Goal: Task Accomplishment & Management: Manage account settings

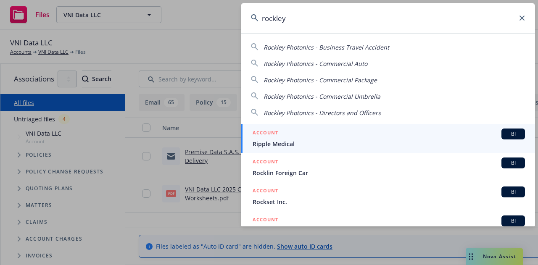
drag, startPoint x: 349, startPoint y: 16, endPoint x: 145, endPoint y: -4, distance: 205.3
click at [145, 0] on html "Files VNI Data LLC VNI Data LLC 1 AM VNI Data LLC Accounts VNI Data LLC Files C…" at bounding box center [269, 132] width 538 height 265
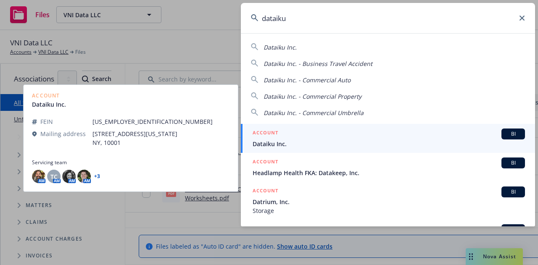
type input "dataiku"
click at [293, 143] on span "Dataiku Inc." at bounding box center [389, 144] width 272 height 9
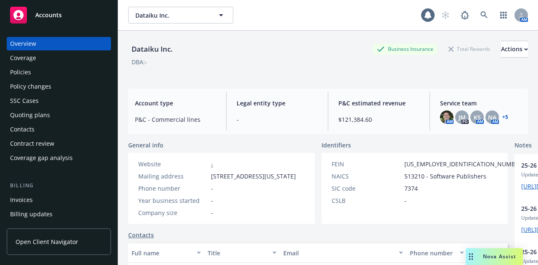
click at [57, 63] on div "Coverage" at bounding box center [59, 57] width 98 height 13
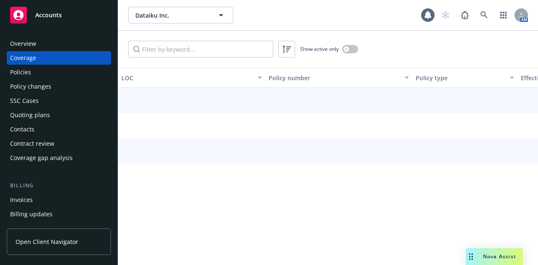
click at [61, 71] on div "Policies" at bounding box center [59, 72] width 98 height 13
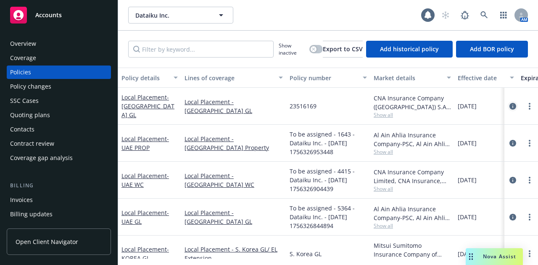
click at [509, 103] on icon "circleInformation" at bounding box center [512, 106] width 7 height 7
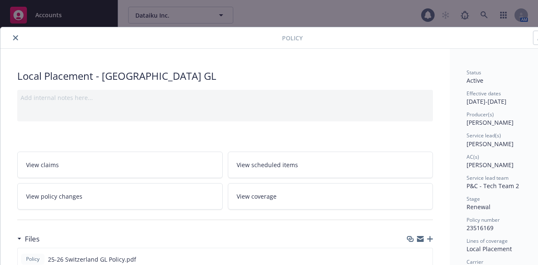
click at [12, 37] on button "close" at bounding box center [16, 38] width 10 height 10
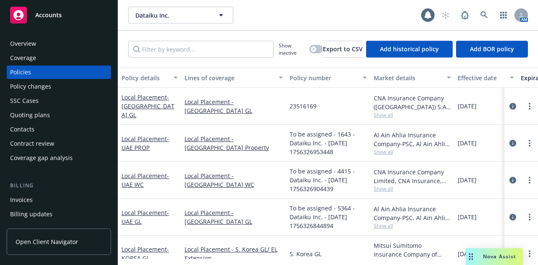
click at [509, 143] on icon "circleInformation" at bounding box center [512, 143] width 7 height 7
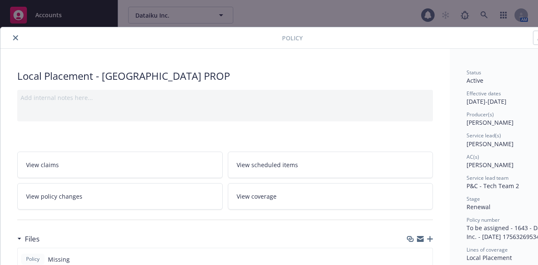
click at [16, 36] on icon "close" at bounding box center [15, 37] width 5 height 5
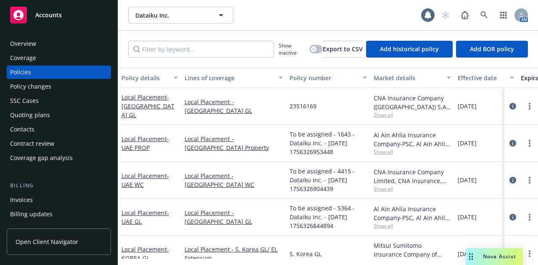
click at [509, 177] on icon "circleInformation" at bounding box center [512, 180] width 7 height 7
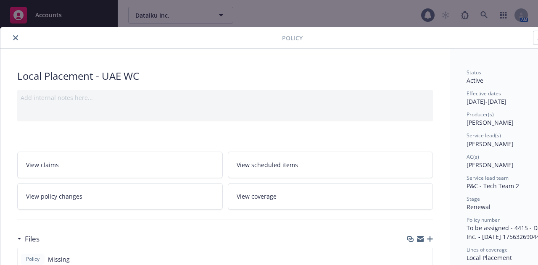
click at [15, 35] on icon "close" at bounding box center [15, 37] width 5 height 5
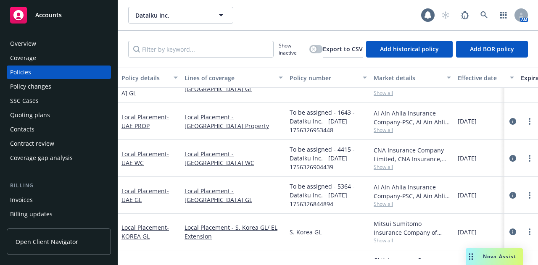
scroll to position [27, 0]
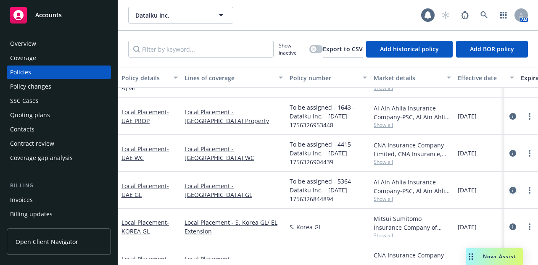
click at [509, 187] on icon "circleInformation" at bounding box center [512, 190] width 7 height 7
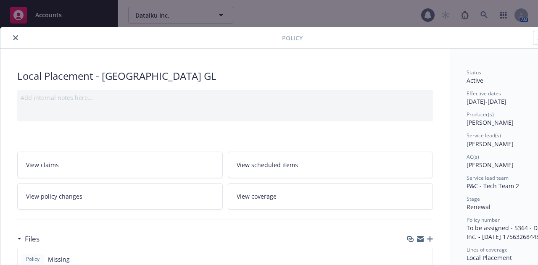
click at [17, 37] on icon "close" at bounding box center [15, 37] width 5 height 5
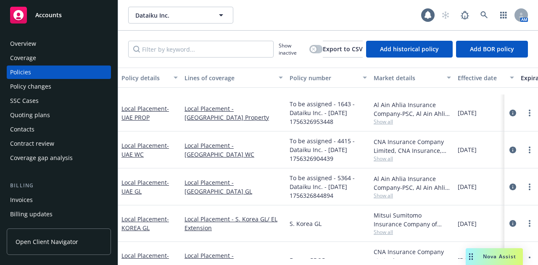
scroll to position [94, 0]
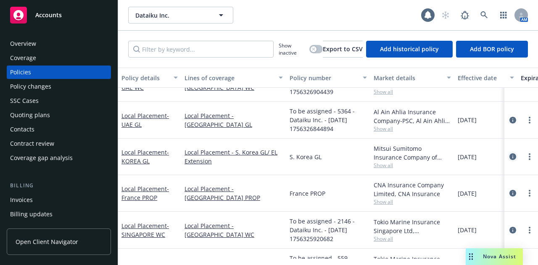
click at [509, 157] on icon "circleInformation" at bounding box center [512, 156] width 7 height 7
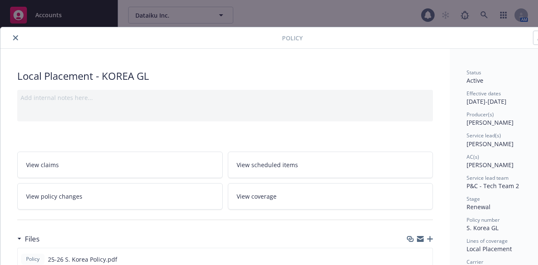
click at [14, 39] on icon "close" at bounding box center [15, 37] width 5 height 5
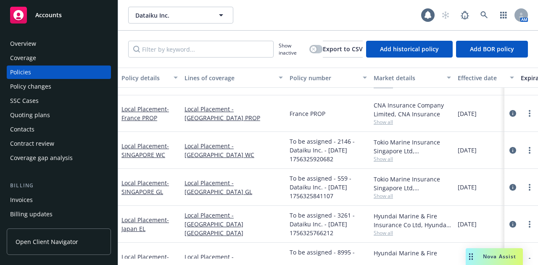
scroll to position [177, 0]
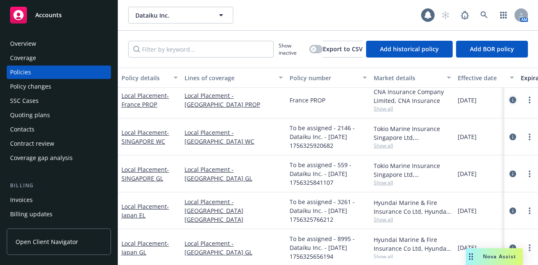
click at [509, 103] on link "circleInformation" at bounding box center [513, 100] width 10 height 10
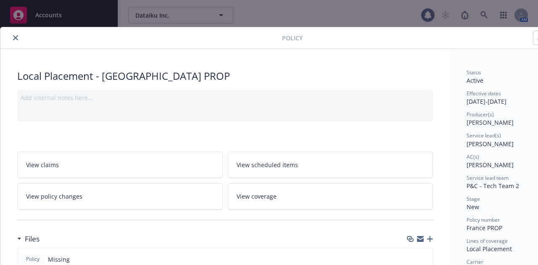
click at [15, 42] on button "close" at bounding box center [16, 38] width 10 height 10
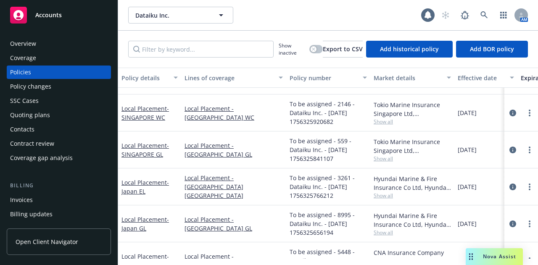
scroll to position [207, 0]
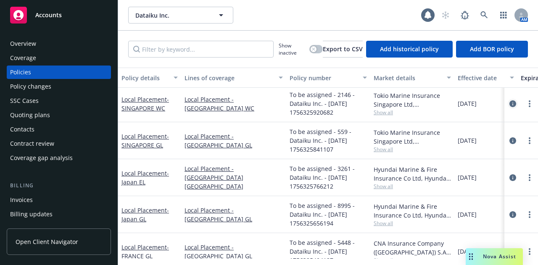
click at [509, 102] on icon "circleInformation" at bounding box center [512, 103] width 7 height 7
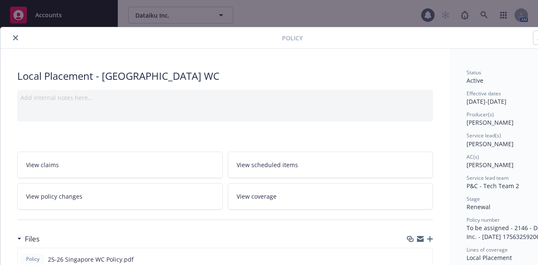
click at [16, 35] on icon "close" at bounding box center [15, 37] width 5 height 5
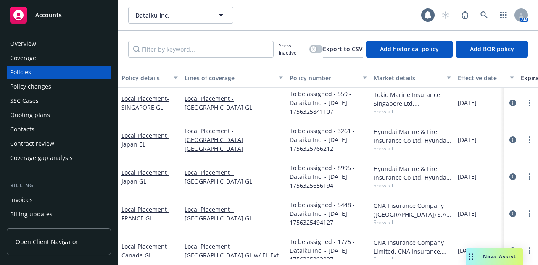
scroll to position [243, 0]
click at [509, 101] on icon "circleInformation" at bounding box center [512, 102] width 7 height 7
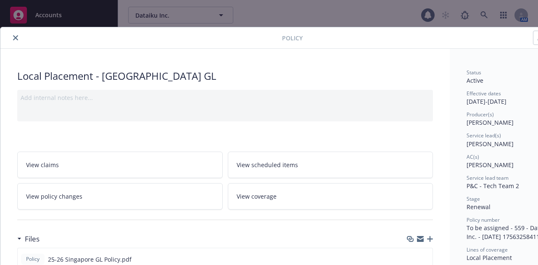
click at [13, 37] on button "close" at bounding box center [16, 38] width 10 height 10
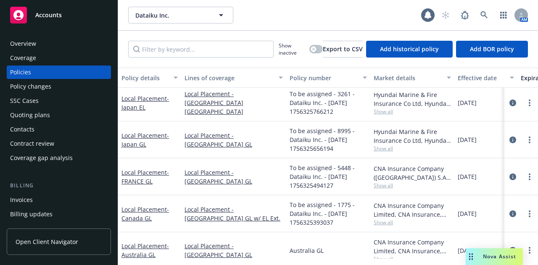
scroll to position [275, 0]
click at [509, 104] on icon "circleInformation" at bounding box center [512, 103] width 7 height 7
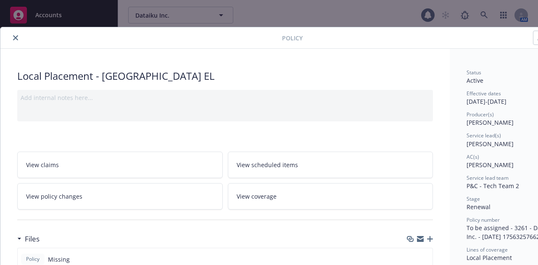
click at [15, 36] on icon "close" at bounding box center [15, 37] width 5 height 5
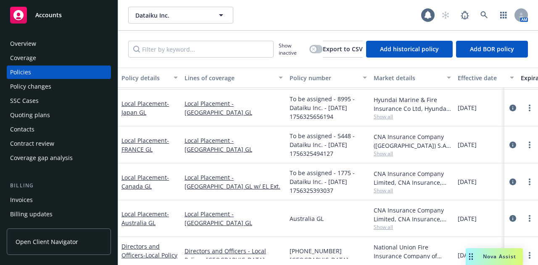
scroll to position [305, 0]
click at [509, 104] on icon "circleInformation" at bounding box center [512, 107] width 7 height 7
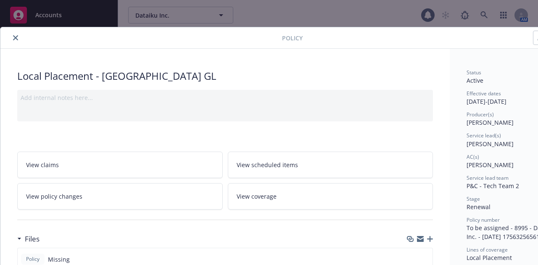
click at [9, 40] on div at bounding box center [143, 38] width 278 height 10
click at [14, 38] on icon "close" at bounding box center [15, 37] width 5 height 5
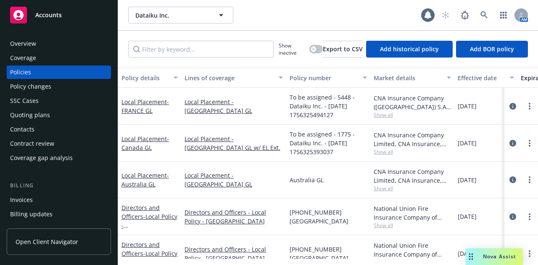
scroll to position [340, 0]
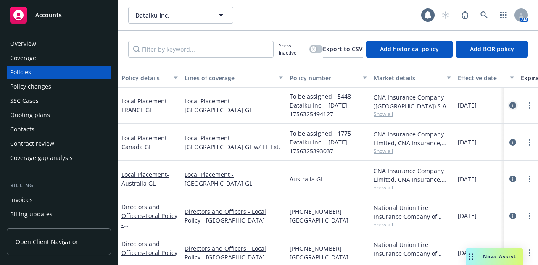
click at [509, 106] on icon "circleInformation" at bounding box center [512, 105] width 7 height 7
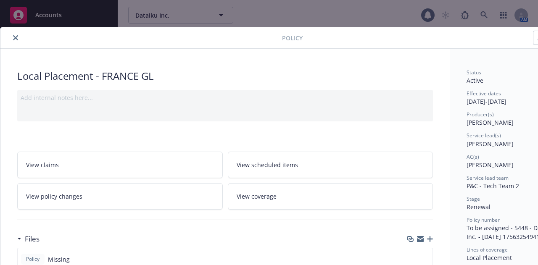
click at [15, 41] on button "close" at bounding box center [16, 38] width 10 height 10
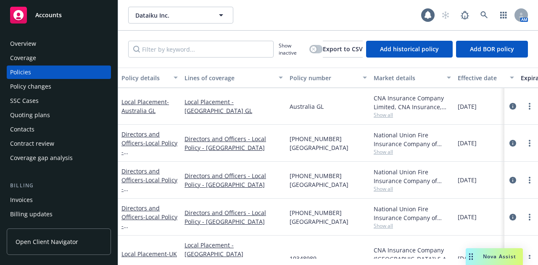
scroll to position [407, 0]
click at [509, 105] on icon "circleInformation" at bounding box center [512, 106] width 7 height 7
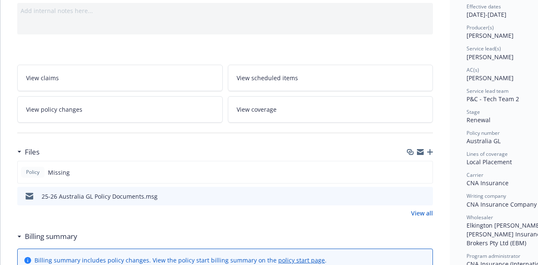
scroll to position [88, 0]
click at [427, 192] on icon "preview file" at bounding box center [425, 195] width 8 height 6
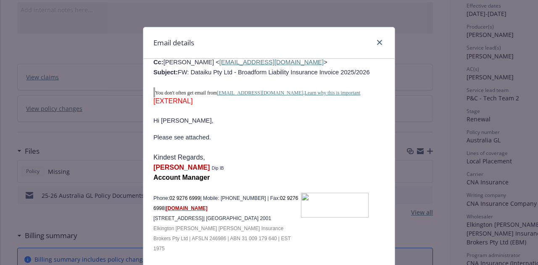
scroll to position [804, 0]
click at [378, 43] on icon "close" at bounding box center [379, 42] width 5 height 5
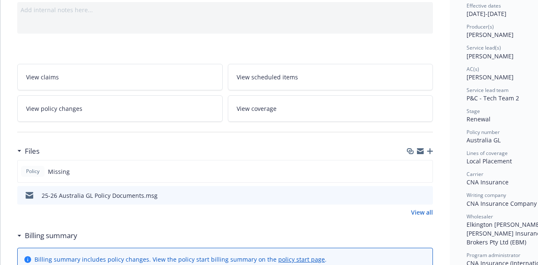
scroll to position [0, 0]
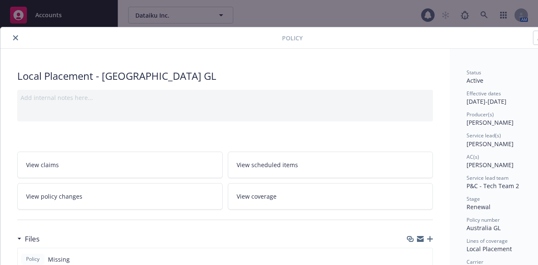
click at [17, 37] on icon "close" at bounding box center [15, 37] width 5 height 5
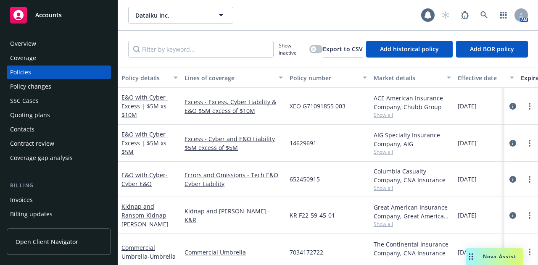
scroll to position [844, 0]
click at [509, 107] on icon "circleInformation" at bounding box center [512, 106] width 7 height 7
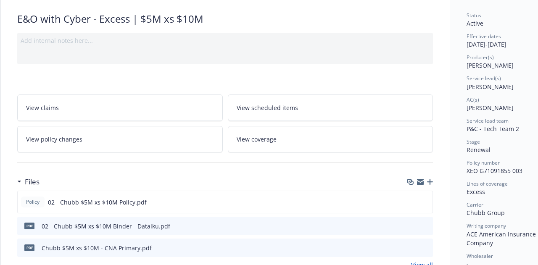
scroll to position [58, 0]
click at [411, 198] on icon "download file" at bounding box center [410, 201] width 7 height 7
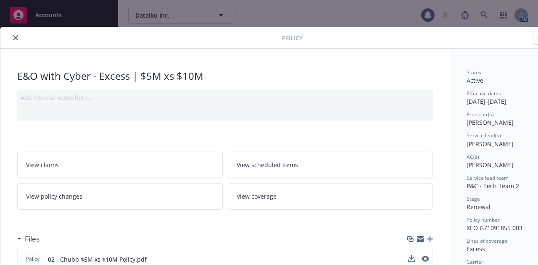
drag, startPoint x: 13, startPoint y: 40, endPoint x: 30, endPoint y: 45, distance: 18.0
click at [13, 40] on icon "close" at bounding box center [15, 37] width 5 height 5
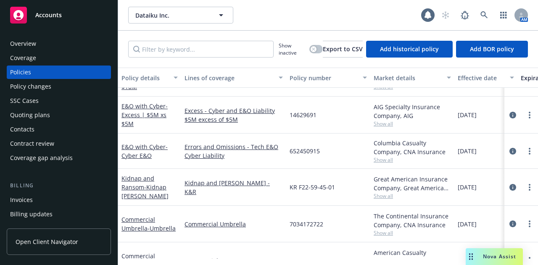
scroll to position [876, 0]
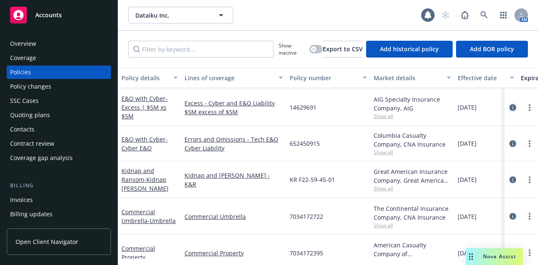
click at [509, 107] on icon "circleInformation" at bounding box center [512, 107] width 7 height 7
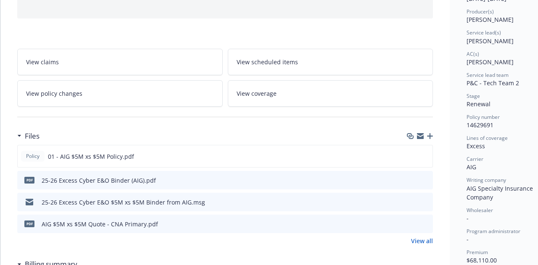
scroll to position [107, 0]
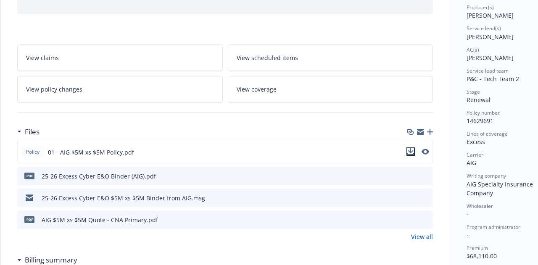
click at [412, 149] on icon "download file" at bounding box center [410, 151] width 7 height 7
click at [411, 148] on icon "download file" at bounding box center [410, 151] width 7 height 7
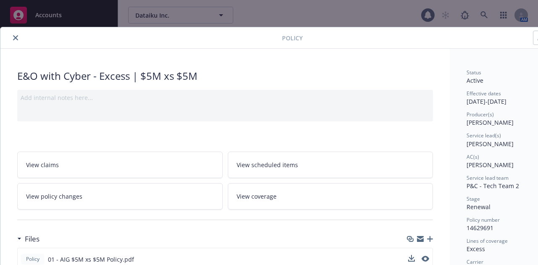
drag, startPoint x: 16, startPoint y: 41, endPoint x: 21, endPoint y: 43, distance: 5.6
click at [16, 41] on button "close" at bounding box center [16, 38] width 10 height 10
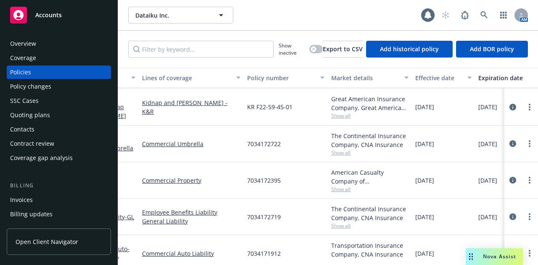
scroll to position [942, 0]
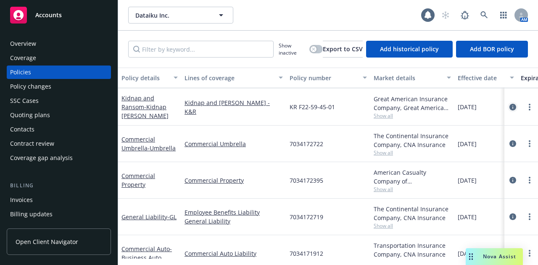
click at [509, 104] on icon "circleInformation" at bounding box center [512, 107] width 7 height 7
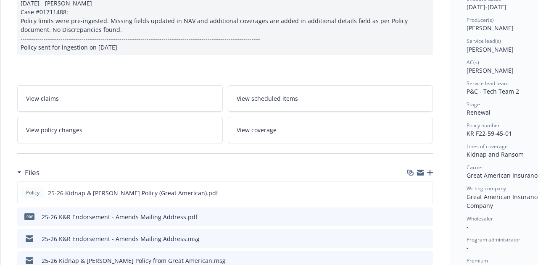
scroll to position [97, 0]
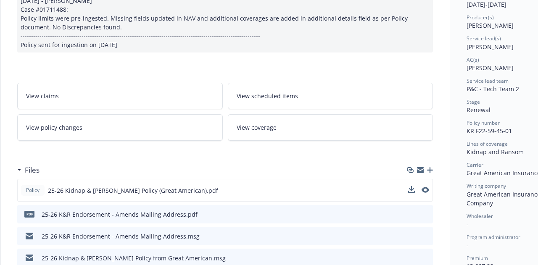
click at [413, 193] on button at bounding box center [411, 190] width 7 height 9
click at [411, 187] on icon "download file" at bounding box center [410, 189] width 5 height 5
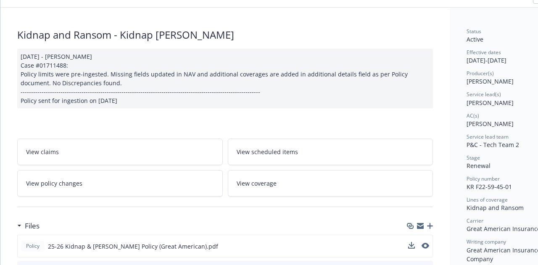
scroll to position [0, 0]
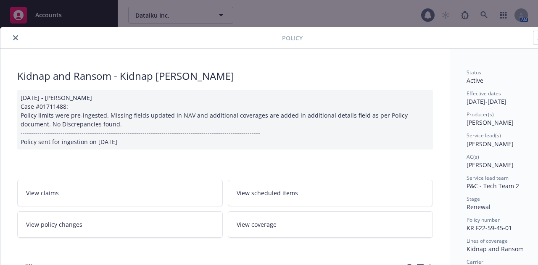
click at [14, 36] on icon "close" at bounding box center [15, 37] width 5 height 5
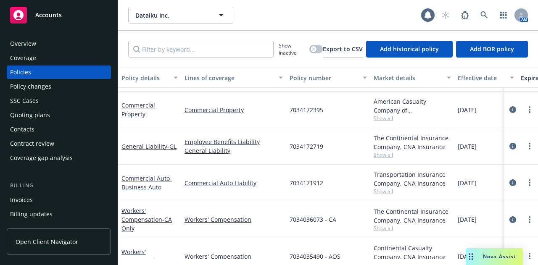
scroll to position [1016, 0]
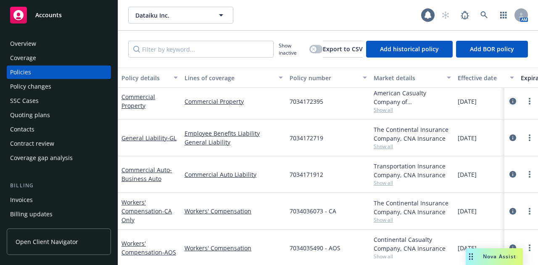
click at [509, 100] on icon "circleInformation" at bounding box center [512, 101] width 7 height 7
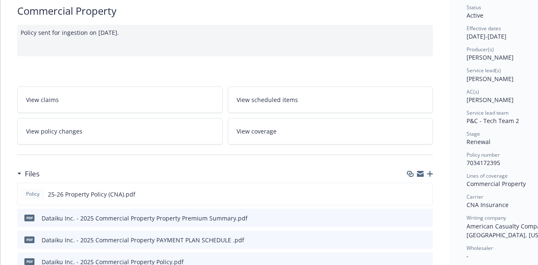
scroll to position [66, 0]
click at [411, 192] on icon "download file" at bounding box center [410, 192] width 5 height 5
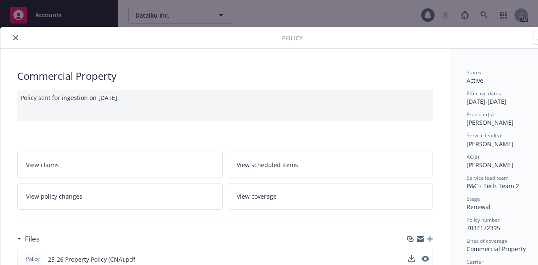
click at [16, 36] on icon "close" at bounding box center [15, 37] width 5 height 5
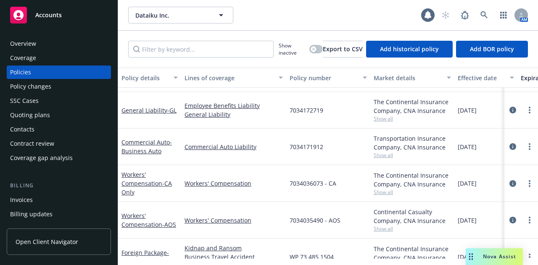
scroll to position [1045, 0]
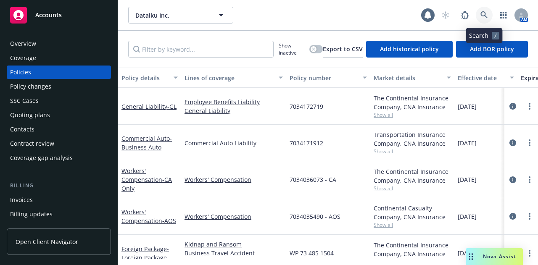
click at [489, 10] on link at bounding box center [484, 15] width 17 height 17
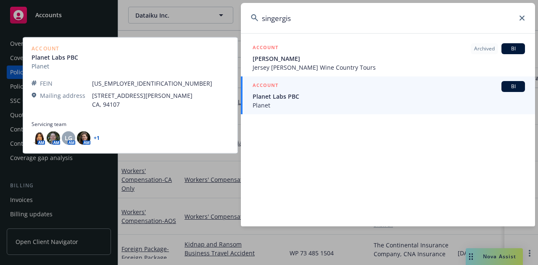
type input "singergis"
click at [380, 102] on span "Planet" at bounding box center [389, 105] width 272 height 9
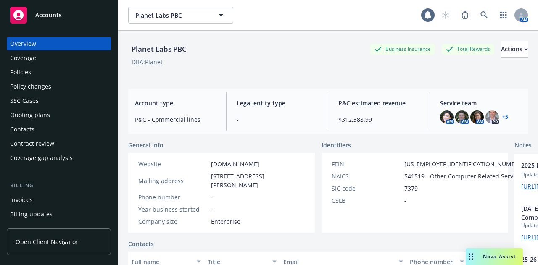
click at [62, 76] on div "Policies" at bounding box center [59, 72] width 98 height 13
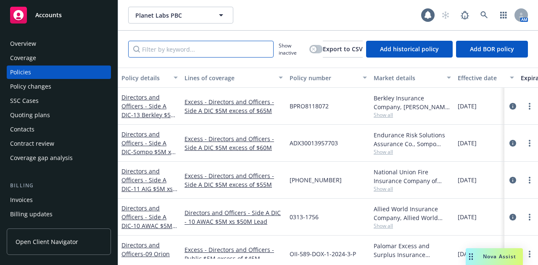
click at [250, 51] on input "Filter by keyword..." at bounding box center [200, 49] width 145 height 17
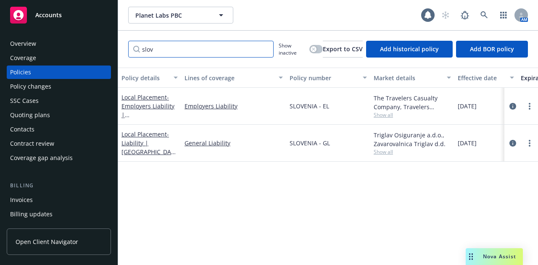
type input "slov"
click at [388, 112] on span "Show all" at bounding box center [412, 114] width 77 height 7
click at [524, 212] on div "Policy details Lines of coverage Policy number Market details Effective date Ex…" at bounding box center [328, 163] width 420 height 191
click at [514, 145] on icon "circleInformation" at bounding box center [512, 143] width 7 height 7
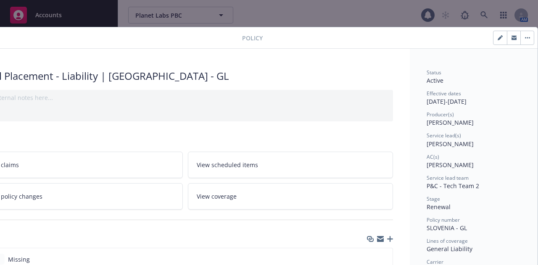
scroll to position [0, 46]
click at [522, 39] on button "button" at bounding box center [526, 37] width 13 height 13
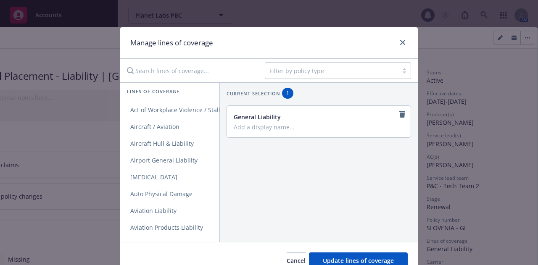
click at [179, 74] on input "Search lines of coverage..." at bounding box center [190, 70] width 136 height 17
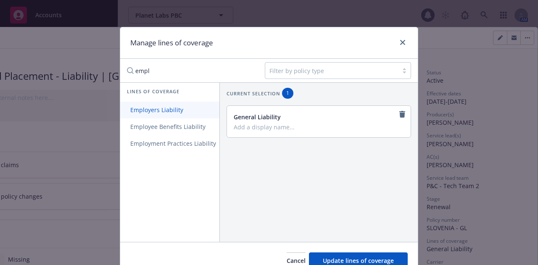
type input "empl"
click at [182, 103] on link "Employers Liability" at bounding box center [173, 110] width 106 height 17
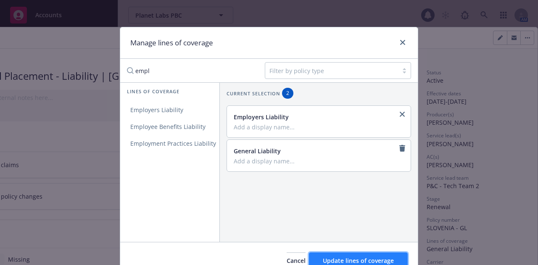
click at [370, 258] on span "Update lines of coverage" at bounding box center [358, 261] width 71 height 8
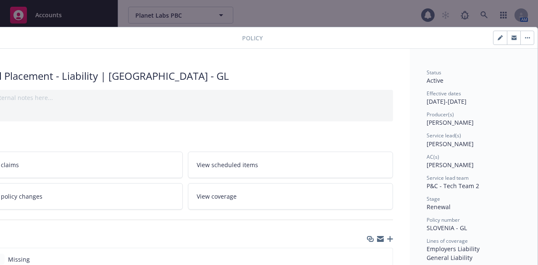
click at [498, 40] on icon "button" at bounding box center [500, 37] width 5 height 5
select select "RENEWAL"
select select "12"
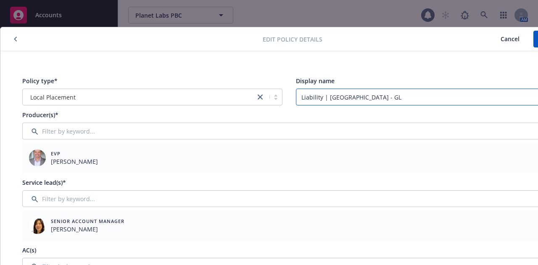
click at [403, 96] on input "Liability | [GEOGRAPHIC_DATA] - GL" at bounding box center [426, 97] width 260 height 17
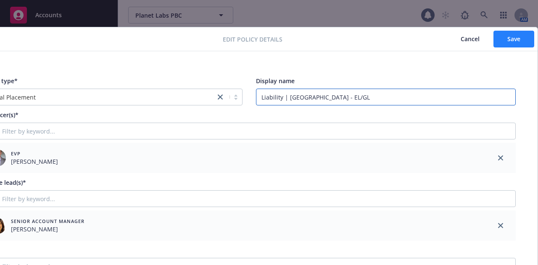
type input "Liability | [GEOGRAPHIC_DATA] - EL/GL"
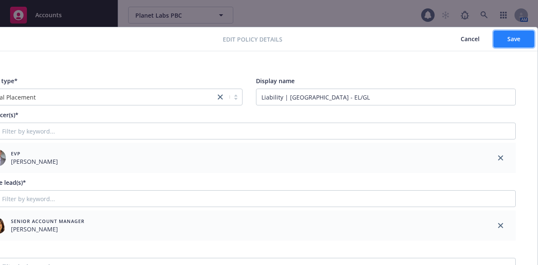
click at [510, 37] on span "Save" at bounding box center [513, 39] width 13 height 8
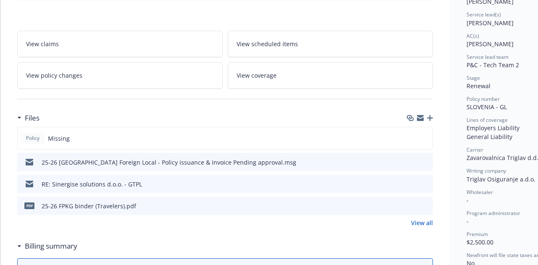
scroll to position [10, 0]
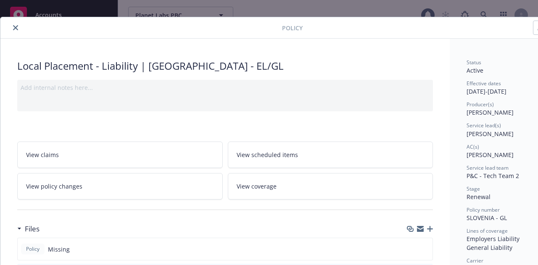
click at [16, 28] on icon "close" at bounding box center [15, 27] width 5 height 5
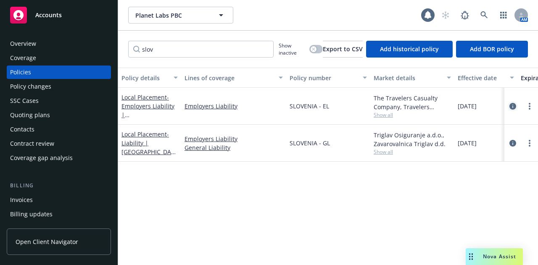
click at [515, 108] on icon "circleInformation" at bounding box center [512, 106] width 7 height 7
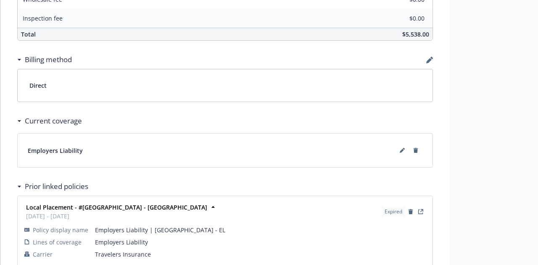
scroll to position [577, 0]
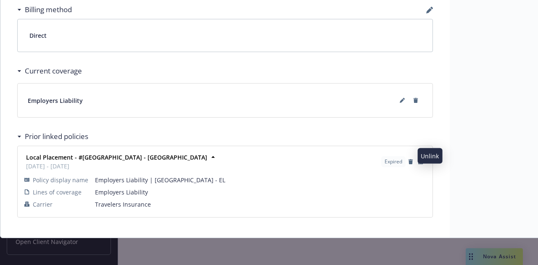
click at [410, 158] on button "button" at bounding box center [410, 162] width 5 height 10
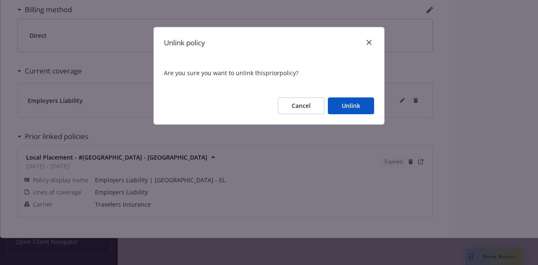
click at [351, 105] on button "Unlink" at bounding box center [351, 106] width 46 height 17
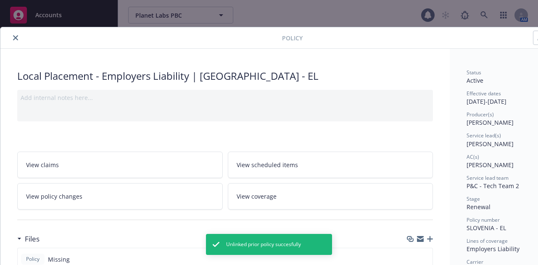
scroll to position [0, 46]
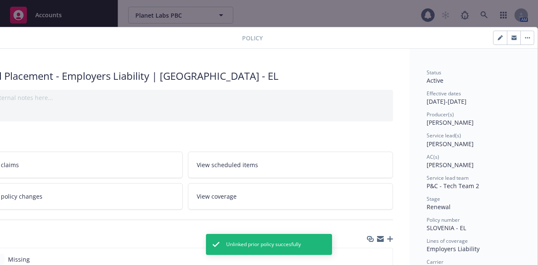
click at [497, 37] on button "button" at bounding box center [499, 37] width 13 height 13
select select "RENEWAL"
select select "12"
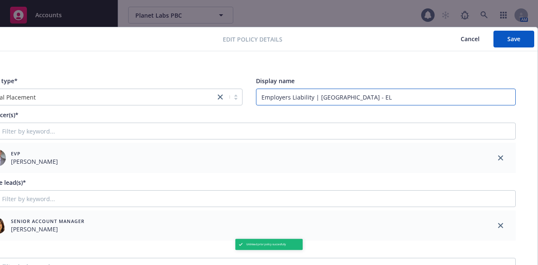
click at [366, 91] on input "Employers Liability | [GEOGRAPHIC_DATA] - EL" at bounding box center [386, 97] width 260 height 17
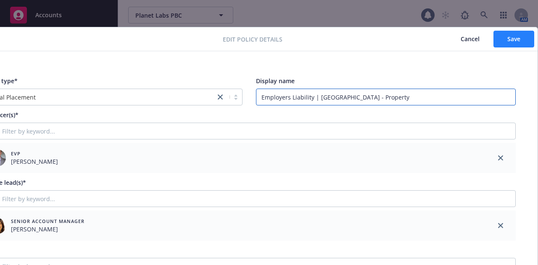
type input "Employers Liability | [GEOGRAPHIC_DATA] - Property"
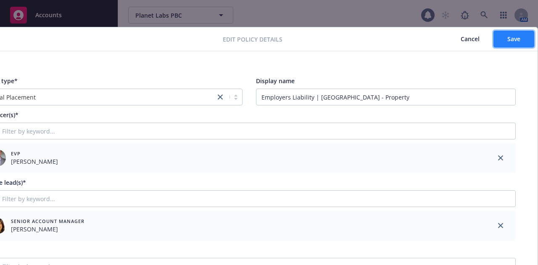
click at [495, 40] on button "Save" at bounding box center [513, 39] width 41 height 17
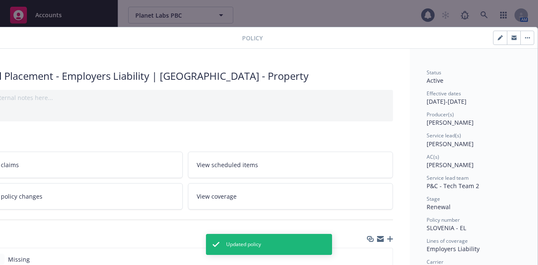
click at [520, 44] on button "button" at bounding box center [526, 37] width 13 height 13
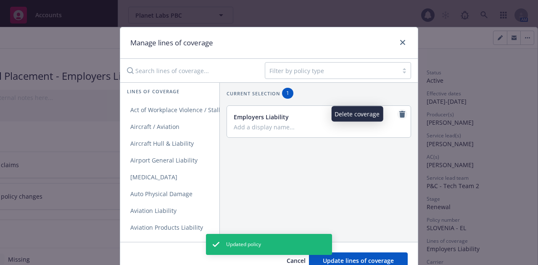
click at [397, 112] on link "remove" at bounding box center [402, 114] width 10 height 10
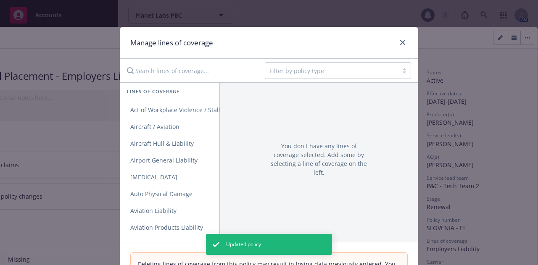
click at [181, 76] on input "Search lines of coverage..." at bounding box center [190, 70] width 136 height 17
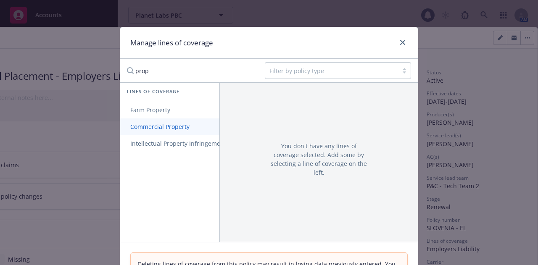
type input "prop"
click at [172, 133] on link "Commercial Property" at bounding box center [190, 127] width 140 height 17
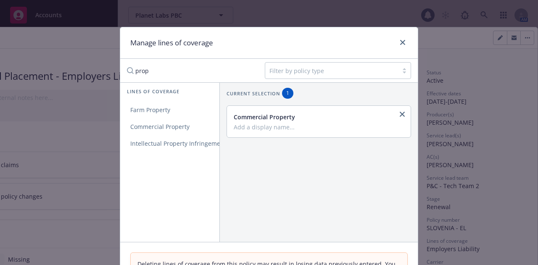
scroll to position [78, 0]
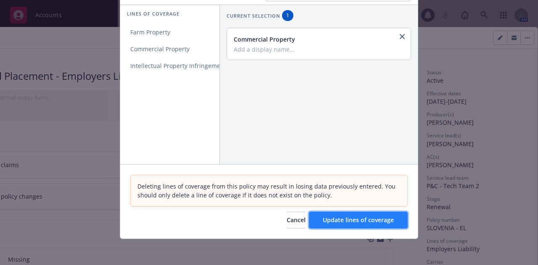
click at [380, 216] on span "Update lines of coverage" at bounding box center [358, 220] width 71 height 8
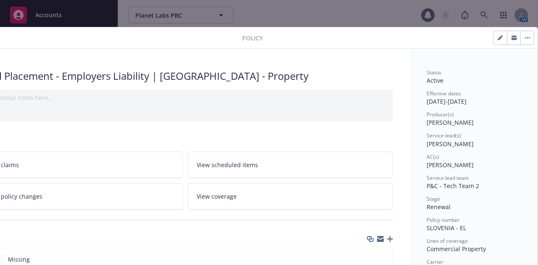
scroll to position [0, 0]
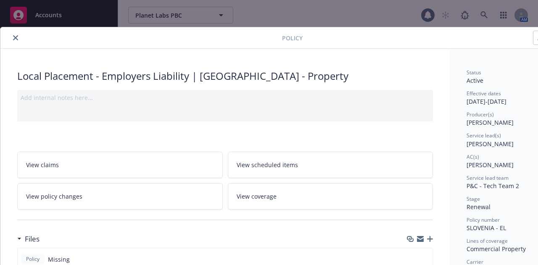
click at [13, 41] on button "close" at bounding box center [16, 38] width 10 height 10
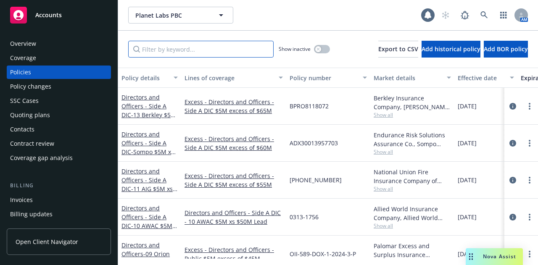
click at [244, 54] on input "Filter by keyword..." at bounding box center [200, 49] width 145 height 17
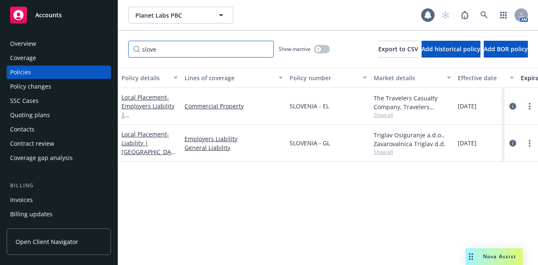
type input "slove"
click at [509, 105] on link "circleInformation" at bounding box center [513, 106] width 10 height 10
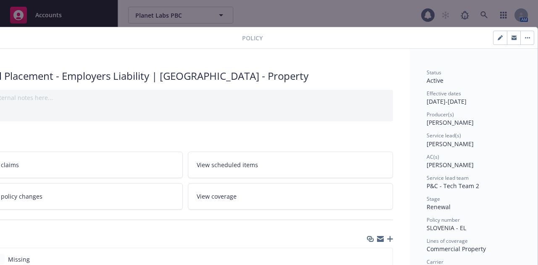
scroll to position [0, 46]
click at [497, 40] on button "button" at bounding box center [499, 37] width 13 height 13
select select "RENEWAL"
select select "12"
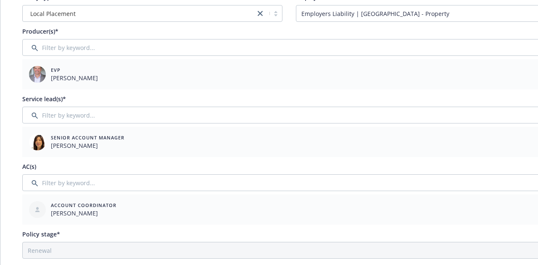
scroll to position [85, 0]
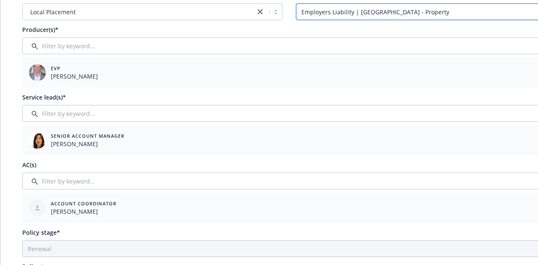
drag, startPoint x: 351, startPoint y: 11, endPoint x: 283, endPoint y: 9, distance: 68.1
click at [283, 9] on div "Policy type* Local Placement Display name Employers Liability | [GEOGRAPHIC_DAT…" at bounding box center [288, 5] width 533 height 29
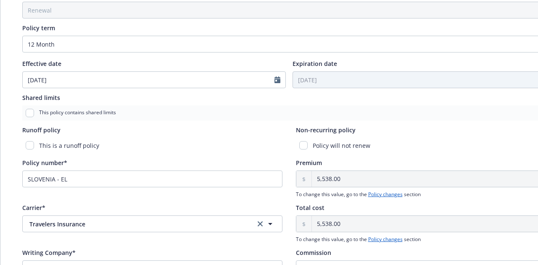
scroll to position [334, 0]
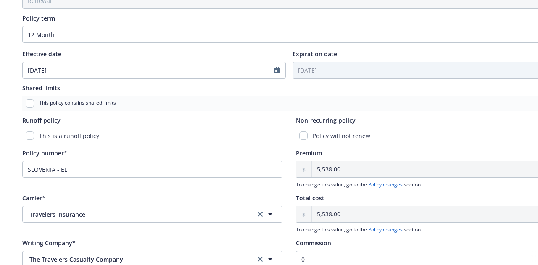
type input "Property | [GEOGRAPHIC_DATA] - Property"
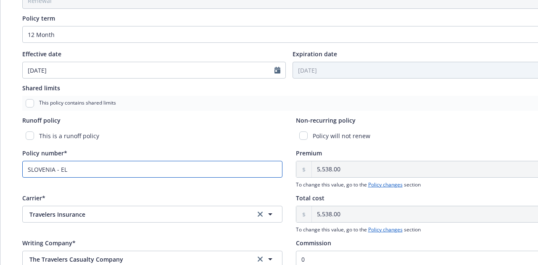
click at [75, 171] on input "SLOVENIA - EL" at bounding box center [152, 169] width 260 height 17
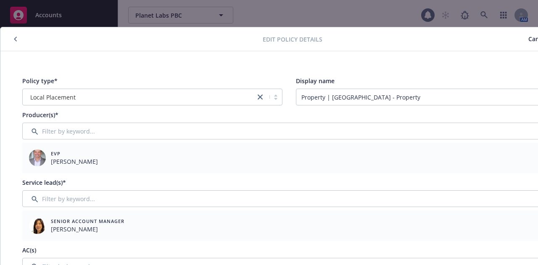
scroll to position [0, 46]
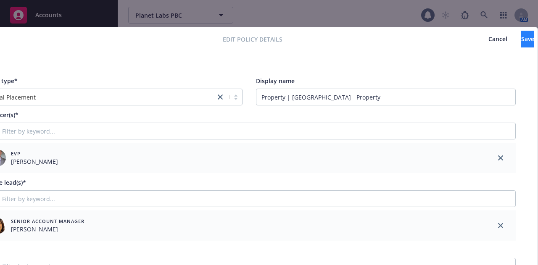
type input "SLOVENIA - Property"
click at [521, 42] on span "Save" at bounding box center [527, 39] width 13 height 8
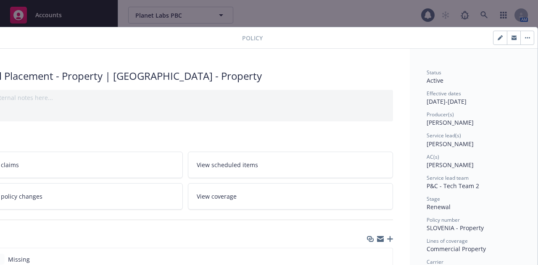
click at [522, 43] on button "button" at bounding box center [526, 37] width 13 height 13
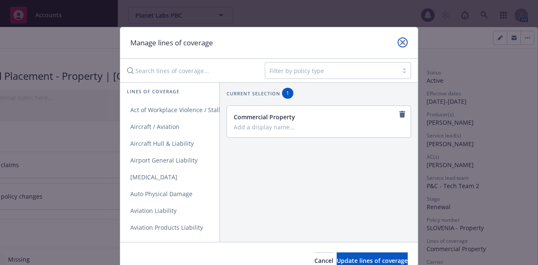
click at [401, 46] on link "close" at bounding box center [403, 42] width 10 height 10
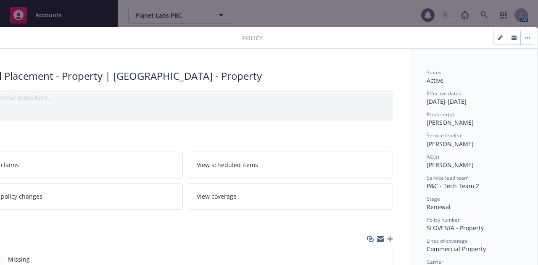
click at [525, 42] on button "button" at bounding box center [526, 37] width 13 height 13
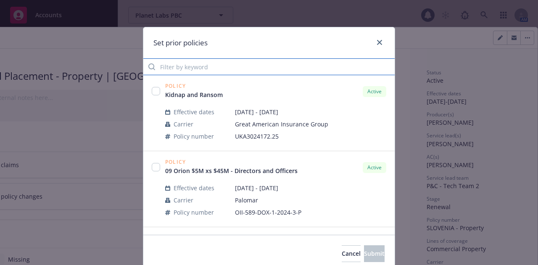
click at [214, 64] on input "Filter by keyword" at bounding box center [268, 66] width 251 height 17
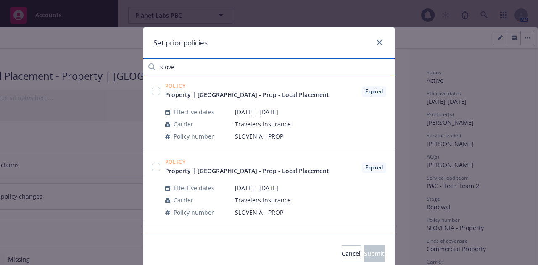
type input "slove"
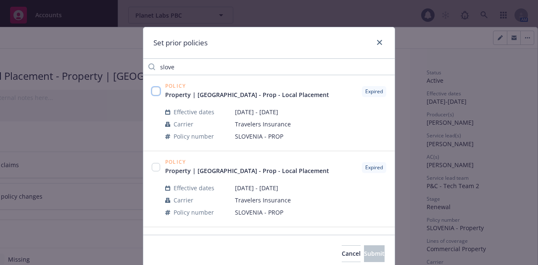
click at [152, 95] on input "checkbox" at bounding box center [156, 91] width 8 height 8
checkbox input "true"
click at [365, 248] on button "Submit" at bounding box center [374, 253] width 21 height 17
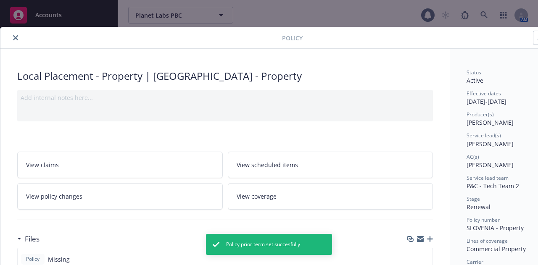
click at [11, 35] on button "close" at bounding box center [16, 38] width 10 height 10
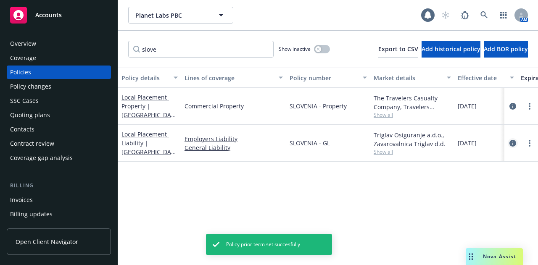
click at [511, 142] on icon "circleInformation" at bounding box center [512, 143] width 7 height 7
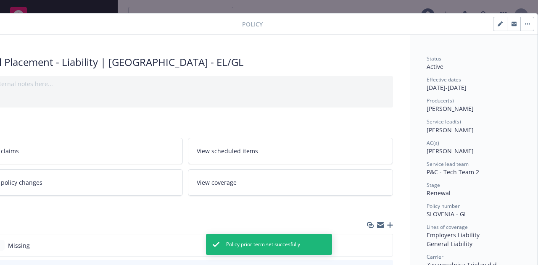
click at [494, 26] on button "button" at bounding box center [499, 23] width 13 height 13
select select "RENEWAL"
select select "12"
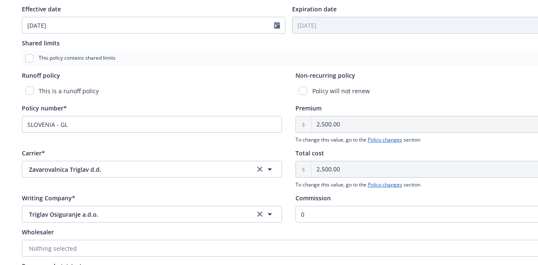
scroll to position [379, 0]
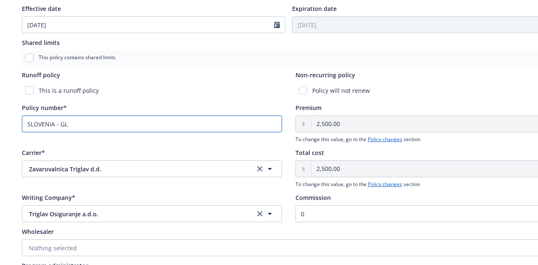
click at [177, 127] on input "SLOVENIA - GL" at bounding box center [152, 124] width 260 height 17
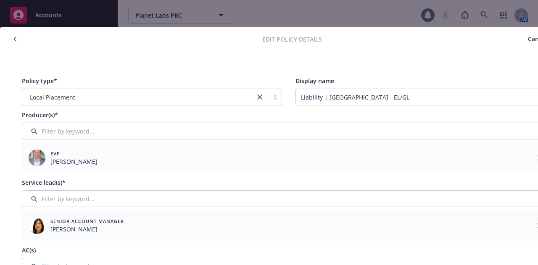
scroll to position [0, 46]
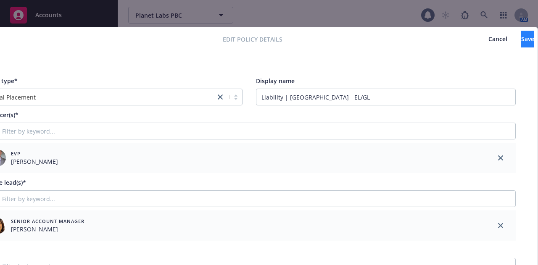
type input "SLOVENIA - EL/GL"
click at [521, 40] on span "Save" at bounding box center [527, 39] width 13 height 8
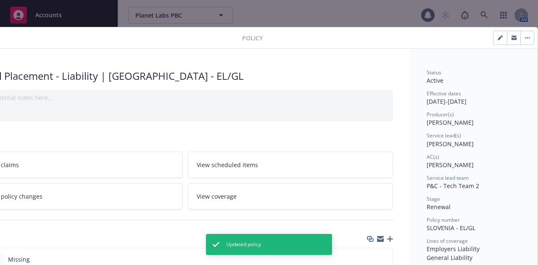
click at [524, 40] on button "button" at bounding box center [526, 37] width 13 height 13
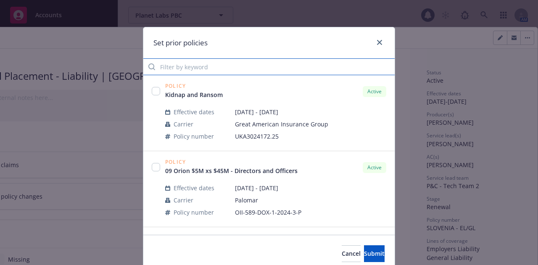
click at [306, 70] on input "Filter by keyword" at bounding box center [268, 66] width 251 height 17
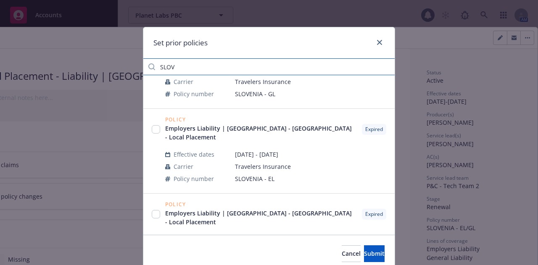
scroll to position [271, 0]
type input "SLOV"
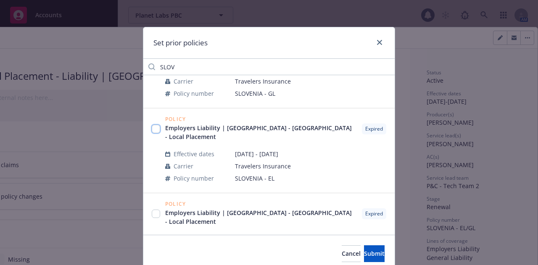
click at [156, 125] on input "checkbox" at bounding box center [156, 129] width 8 height 8
checkbox input "true"
click at [364, 254] on span "Submit" at bounding box center [374, 254] width 21 height 8
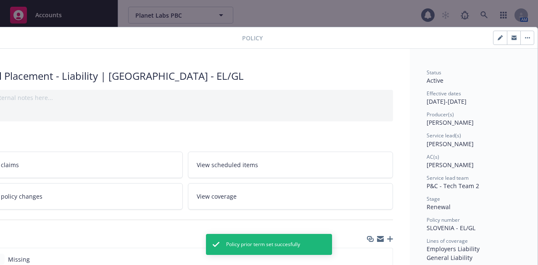
scroll to position [0, 0]
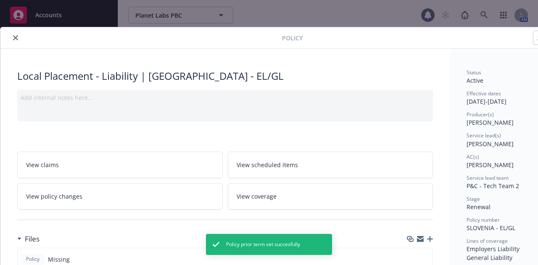
click at [18, 37] on button "close" at bounding box center [16, 38] width 10 height 10
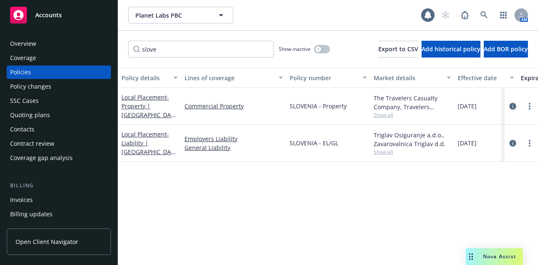
click at [513, 108] on icon "circleInformation" at bounding box center [512, 106] width 7 height 7
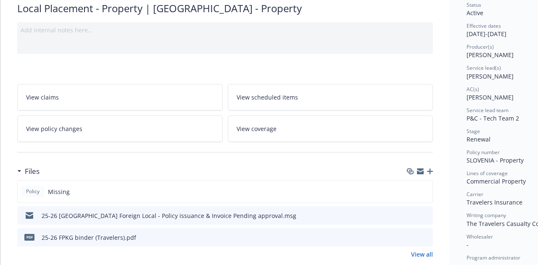
scroll to position [68, 0]
click at [427, 168] on icon "button" at bounding box center [430, 171] width 6 height 6
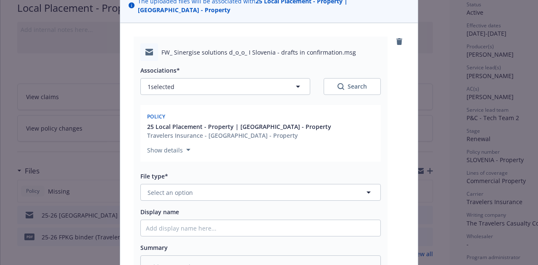
scroll to position [75, 0]
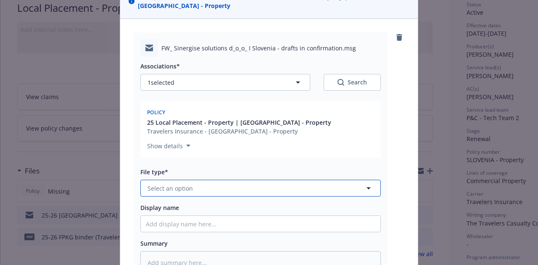
click at [281, 184] on button "Select an option" at bounding box center [260, 188] width 240 height 17
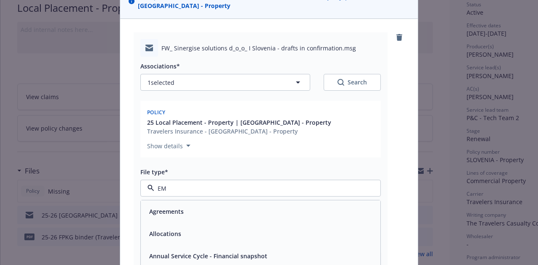
type input "EMA"
click at [280, 206] on div "Email" at bounding box center [260, 212] width 229 height 12
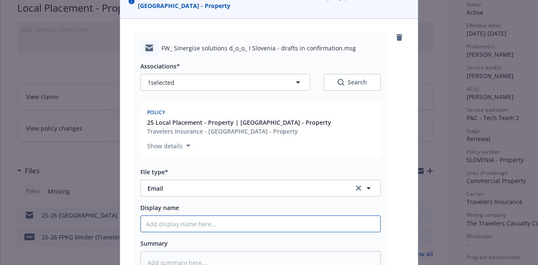
click at [278, 216] on input "Display name" at bounding box center [261, 224] width 240 height 16
type textarea "x"
type input "sL"
type textarea "x"
type input "sLO"
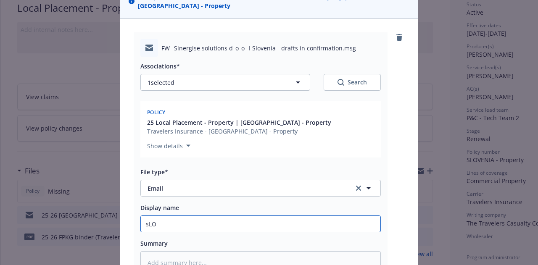
type textarea "x"
type input "sLOV"
type textarea "x"
type input "sLO"
type textarea "x"
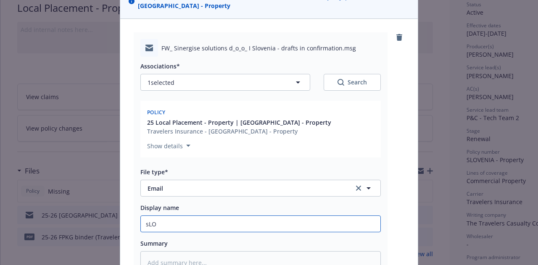
type input "sL"
type textarea "x"
type input "s"
type textarea "x"
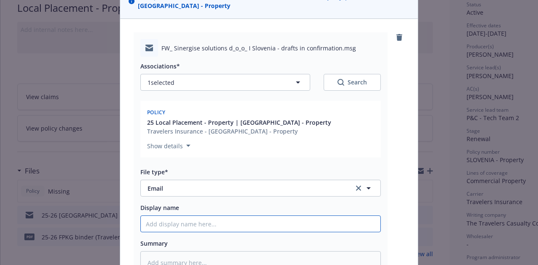
type input "S"
type textarea "x"
type input "Sl"
type textarea "x"
type input "Slo"
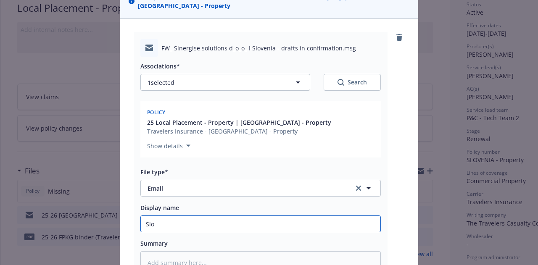
type textarea "x"
type input "Slov"
type textarea "x"
type input "Sloven"
type textarea "x"
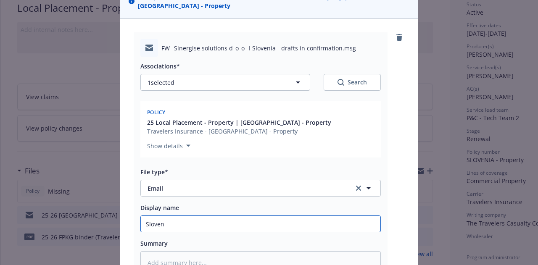
type input "Sloveni"
type textarea "x"
type input "[GEOGRAPHIC_DATA]"
type textarea "x"
type input "[GEOGRAPHIC_DATA]"
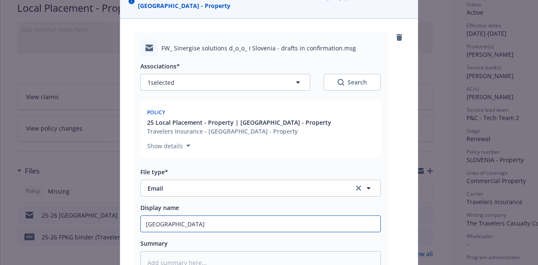
type textarea "x"
type input "Slovenia P"
type textarea "x"
type input "Slovenia Pol"
type textarea "x"
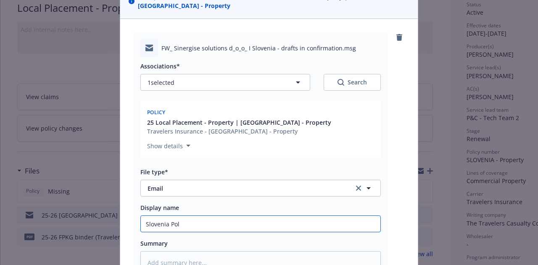
type input "Slovenia Poli"
type textarea "x"
type input "Slovenia Polic"
type textarea "x"
type input "Slovenia Policy"
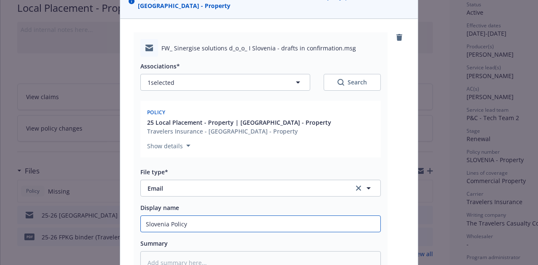
type textarea "x"
type input "Slovenia Policy"
type textarea "x"
type input "Slovenia Policy D"
type textarea "x"
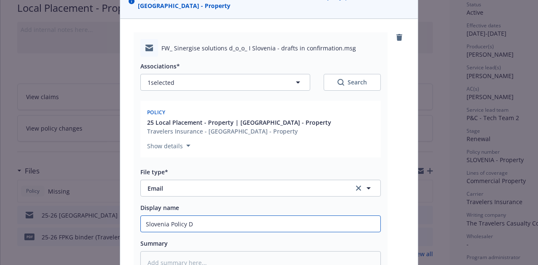
type input "Slovenia Policy Dr"
type textarea "x"
type input "Slovenia Policy Dra"
type textarea "x"
type input "Slovenia Policy Draf"
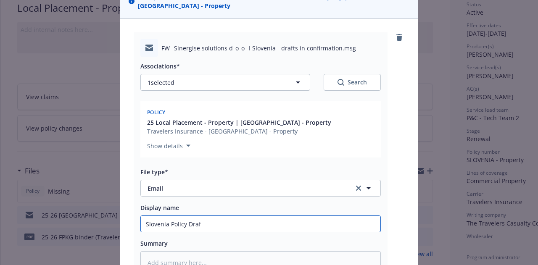
type textarea "x"
type input "Slovenia Policy Draft"
type textarea "x"
type input "Slovenia Policy Drafts"
click at [142, 216] on input "Slovenia Policy Drafts" at bounding box center [261, 224] width 240 height 16
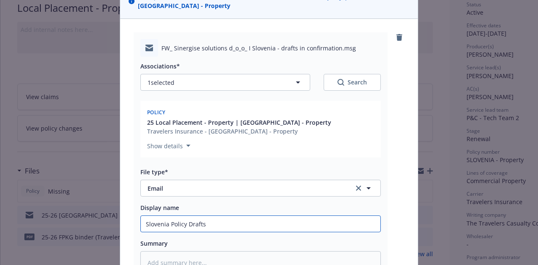
type textarea "x"
type input "2Slovenia Policy Drafts"
type textarea "x"
type input "25Slovenia Policy Drafts"
type textarea "x"
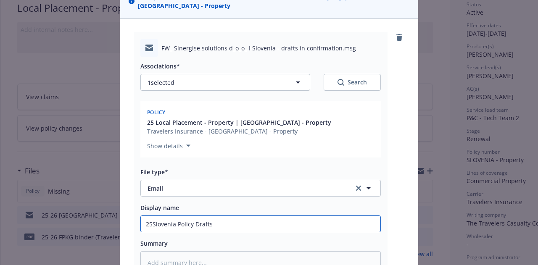
type input "25-Slovenia Policy Drafts"
type textarea "x"
type input "25-26Slovenia Policy Drafts"
type textarea "x"
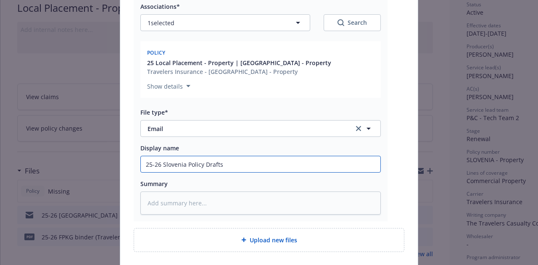
scroll to position [190, 0]
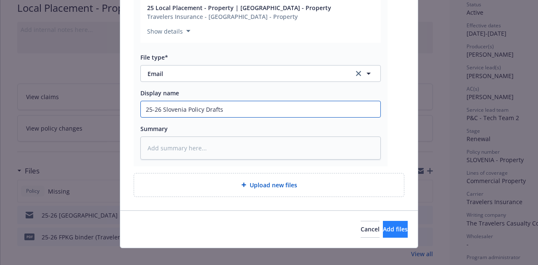
type input "25-26 Slovenia Policy Drafts"
click at [386, 225] on span "Add files" at bounding box center [395, 229] width 25 height 8
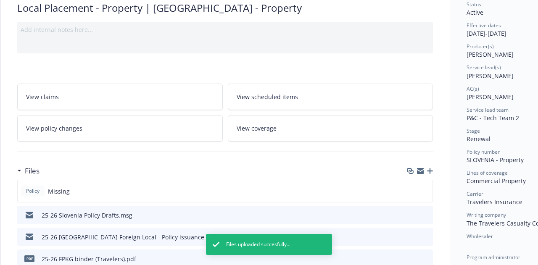
click at [431, 168] on icon "button" at bounding box center [430, 171] width 6 height 6
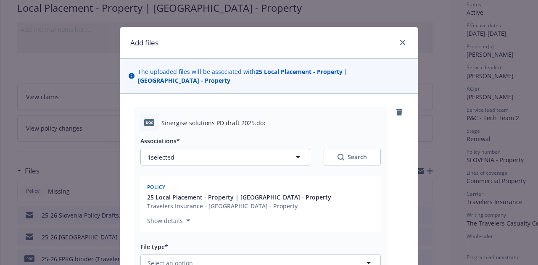
type textarea "x"
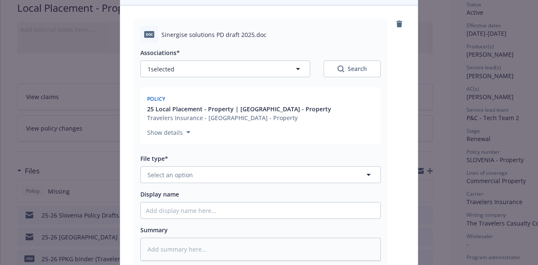
scroll to position [89, 0]
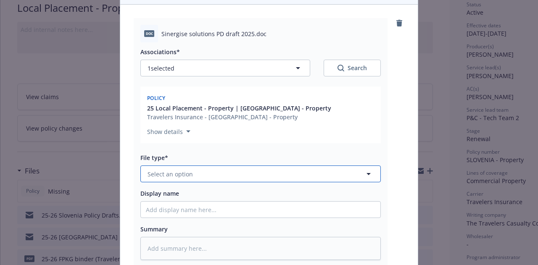
click at [283, 166] on button "Select an option" at bounding box center [260, 174] width 240 height 17
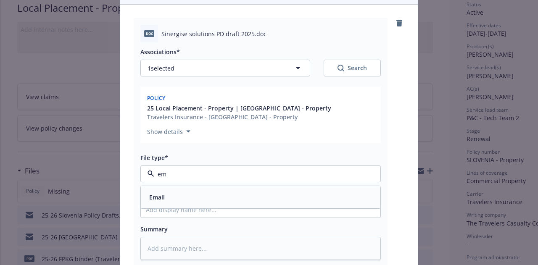
type input "e"
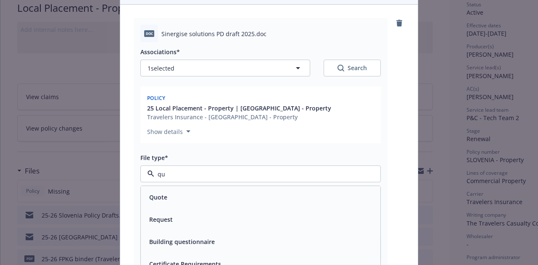
type input "q"
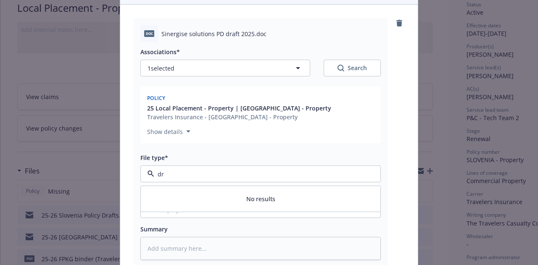
type input "d"
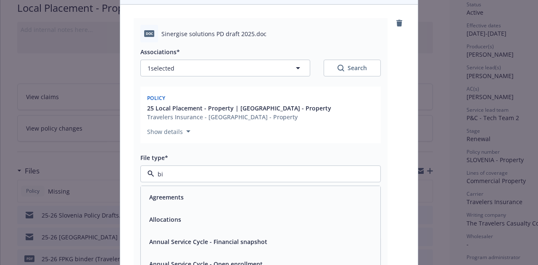
type input "bin"
click at [246, 191] on div "Binder" at bounding box center [260, 197] width 229 height 12
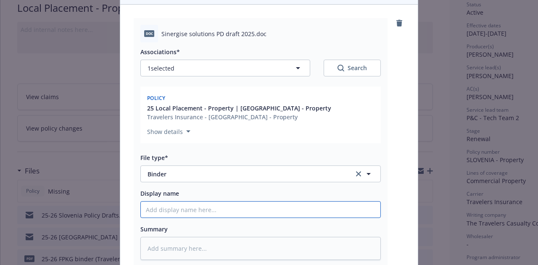
click at [259, 202] on input "Display name" at bounding box center [261, 210] width 240 height 16
type textarea "x"
type input "2"
type textarea "x"
type input "25-"
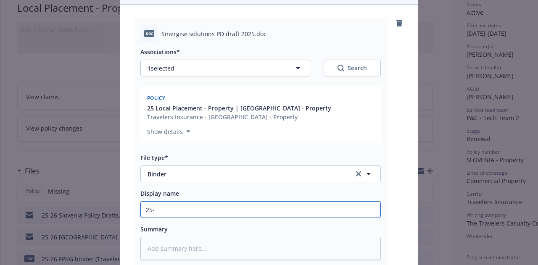
type textarea "x"
type input "25-2"
type textarea "x"
type input "25-26"
type textarea "x"
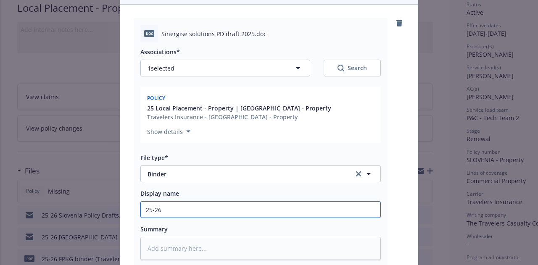
type input "25-26"
type textarea "x"
type input "25-26 P"
type textarea "x"
type input "25-26 Pro"
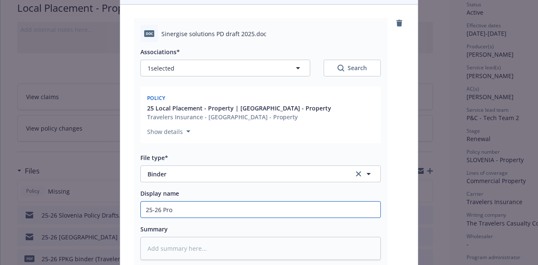
type textarea "x"
type input "25-26 Prop"
type textarea "x"
type input "25-26 Prope"
type textarea "x"
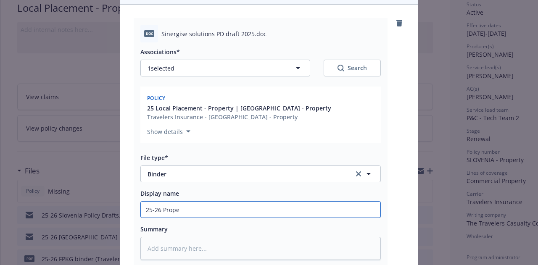
type input "25-26 Proper"
type textarea "x"
type input "25-26 Propert"
type textarea "x"
type input "25-26 Proper"
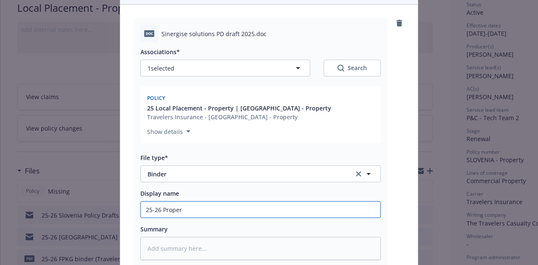
type textarea "x"
type input "25-26 Prope"
type textarea "x"
type input "25-26 Prop"
type textarea "x"
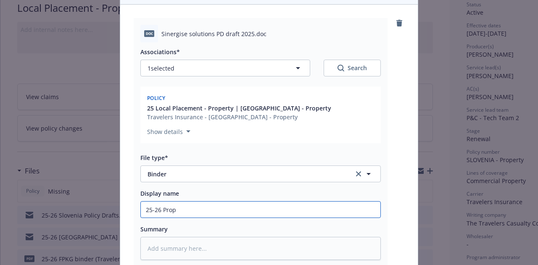
type input "25-26 Pro"
type textarea "x"
type input "25-26 Pr"
type textarea "x"
type input "25-26 P"
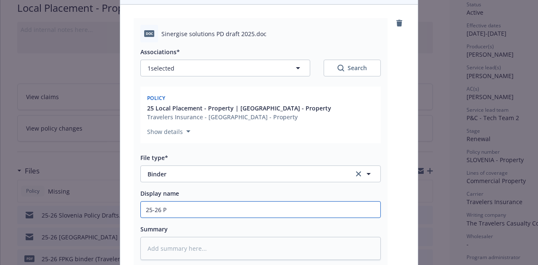
type textarea "x"
type input "25-26"
type textarea "x"
type input "25-26 S"
type textarea "x"
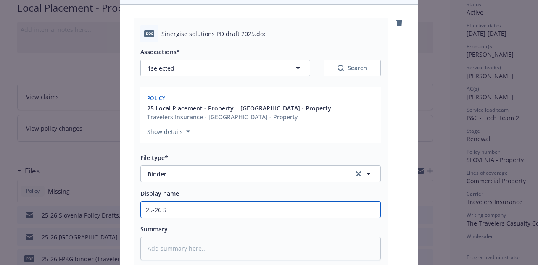
type input "25-26 Sl"
type textarea "x"
type input "25-26 Slo"
type textarea "x"
type input "25-26 Slov"
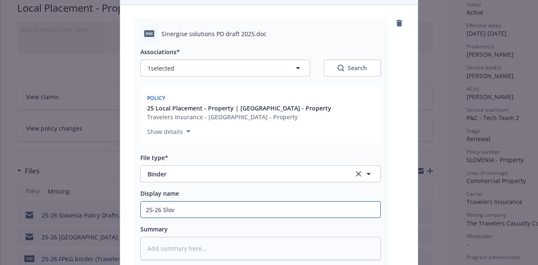
type textarea "x"
type input "25-26 Sloveb"
type textarea "x"
type input "25-26 Slove"
type textarea "x"
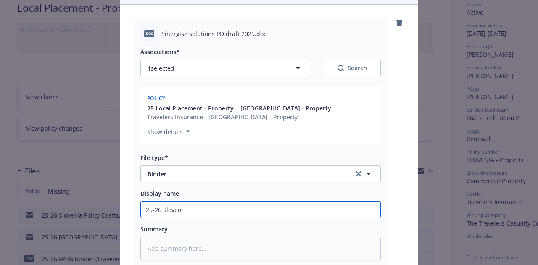
type input "25-26 Sloveni"
type textarea "x"
type input "25-26 [GEOGRAPHIC_DATA]"
type textarea "x"
type input "25-26 [GEOGRAPHIC_DATA]"
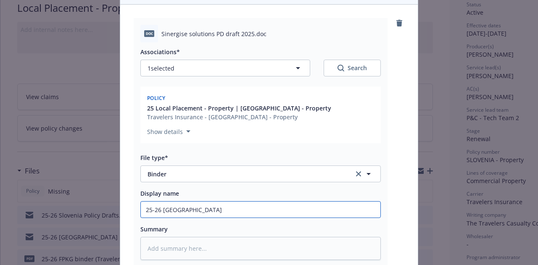
type textarea "x"
type input "25-26 [GEOGRAPHIC_DATA] P"
type textarea "x"
type input "25-26 [GEOGRAPHIC_DATA] Pr"
type textarea "x"
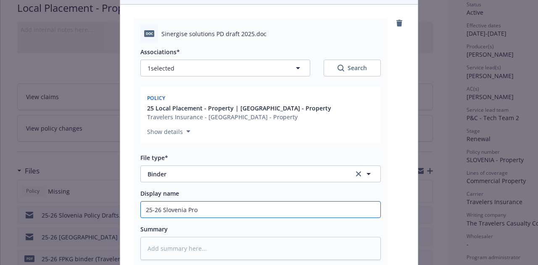
type input "25-26 Slovenia Prop"
type textarea "x"
type input "25-26 [GEOGRAPHIC_DATA] Prope"
type textarea "x"
type input "25-26 Slovenia Proper"
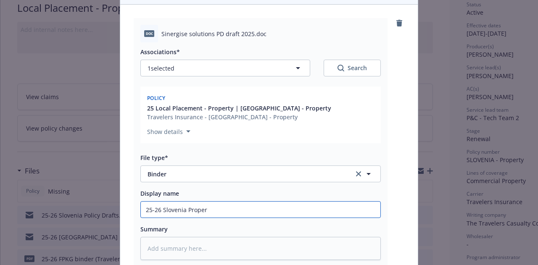
type textarea "x"
type input "25-26 Slovenia Propert"
type textarea "x"
type input "25-26 Slovenia Property"
type textarea "x"
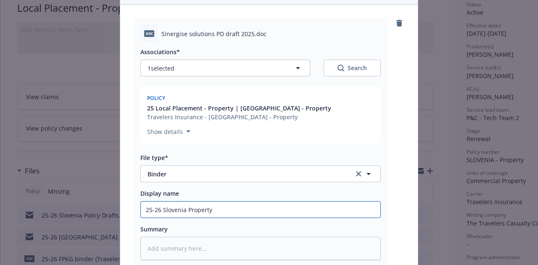
type input "25-26 Slovenia Property"
type textarea "x"
type input "25-26 Slovenia Property P"
type textarea "x"
type input "25-26 Slovenia Property Po"
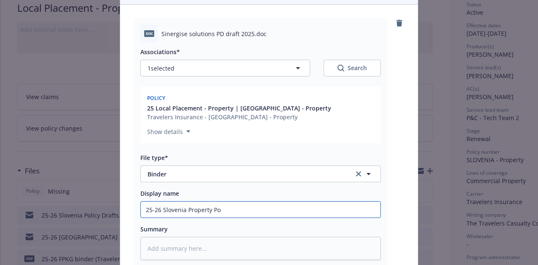
type textarea "x"
type input "25-26 Slovenia Property Pol"
type textarea "x"
type input "25-26 Slovenia Property Poli"
type textarea "x"
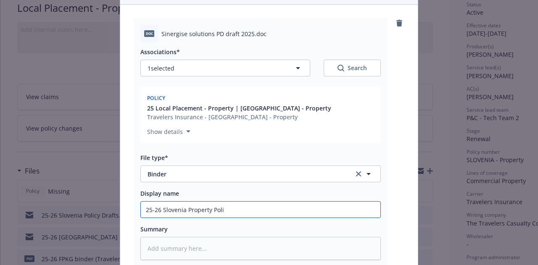
type input "25-26 Slovenia Property Polic"
type textarea "x"
type input "25-26 Slovenia Property Policy"
type textarea "x"
type input "25-26 Slovenia Property Policy"
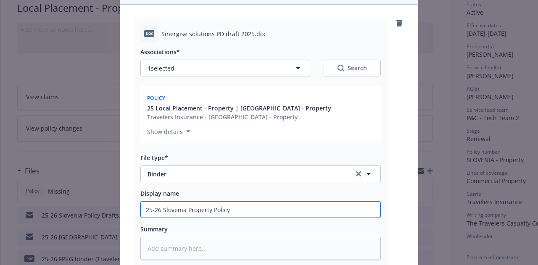
type textarea "x"
type input "25-26 Slovenia Property Policy D"
type textarea "x"
type input "25-26 Slovenia Property Policy Dr"
type textarea "x"
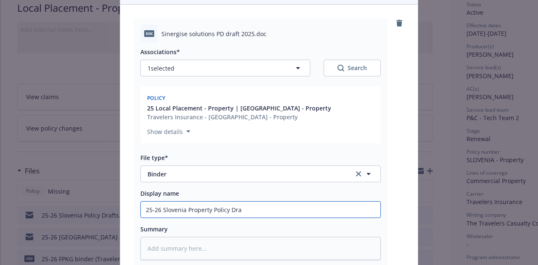
type input "25-26 Slovenia Property Policy Draf"
type textarea "x"
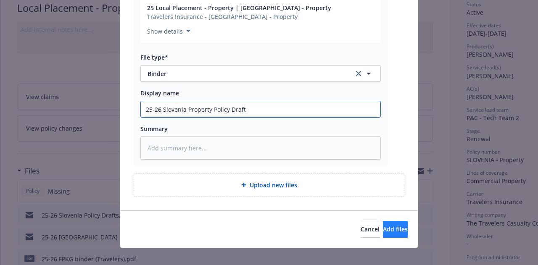
type input "25-26 Slovenia Property Policy Draft"
click at [383, 223] on button "Add files" at bounding box center [395, 229] width 25 height 17
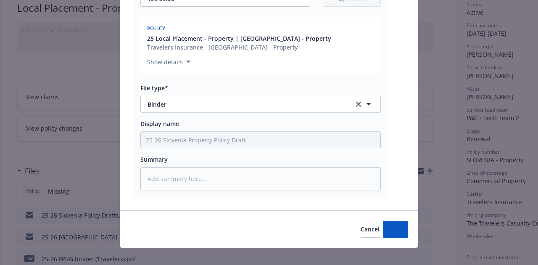
type textarea "x"
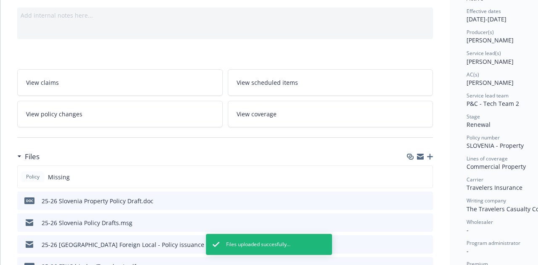
scroll to position [0, 0]
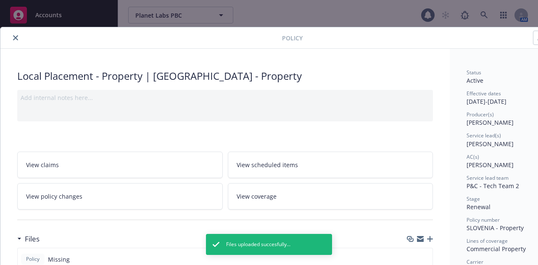
click at [13, 40] on button "close" at bounding box center [16, 38] width 10 height 10
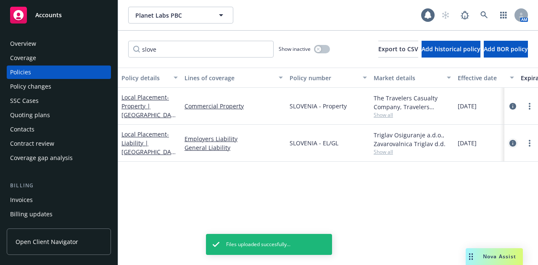
click at [512, 143] on icon "circleInformation" at bounding box center [512, 143] width 7 height 7
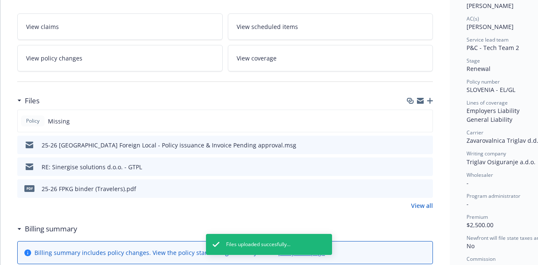
scroll to position [139, 0]
click at [409, 99] on icon "button" at bounding box center [411, 101] width 5 height 4
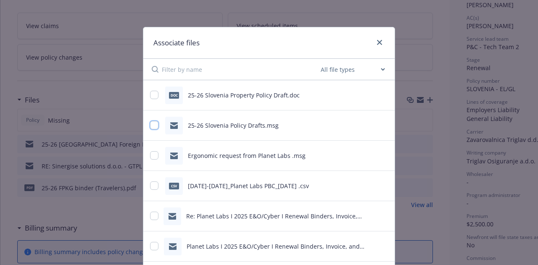
click at [150, 126] on input "checkbox" at bounding box center [154, 125] width 8 height 8
checkbox input "true"
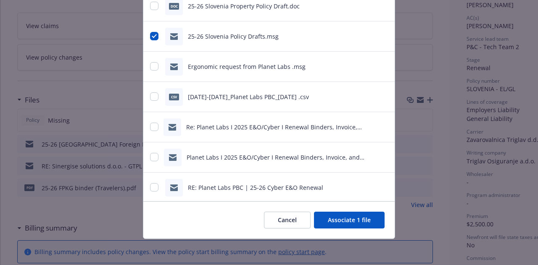
click at [367, 215] on button "Associate 1 file" at bounding box center [349, 220] width 71 height 17
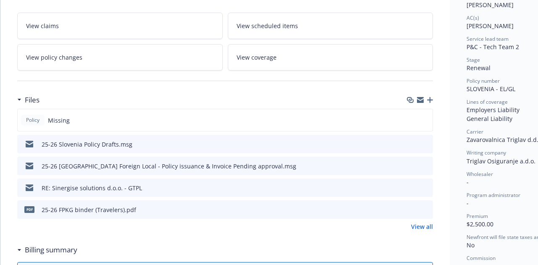
click at [428, 97] on icon "button" at bounding box center [430, 100] width 6 height 6
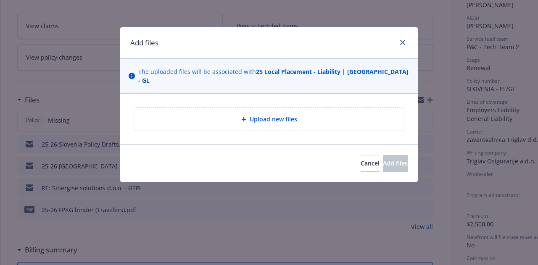
type textarea "x"
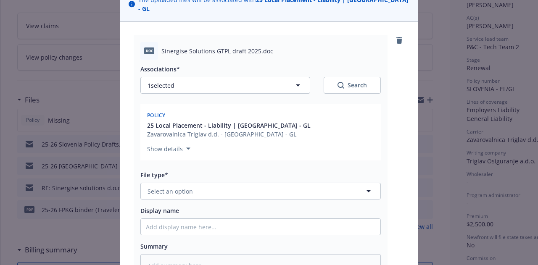
scroll to position [75, 0]
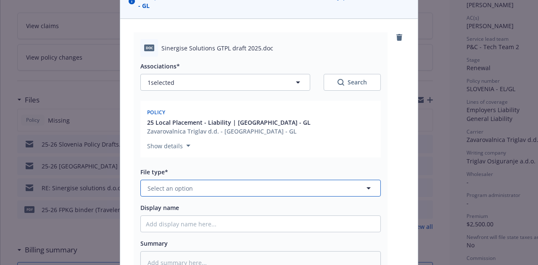
click at [311, 180] on button "Select an option" at bounding box center [260, 188] width 240 height 17
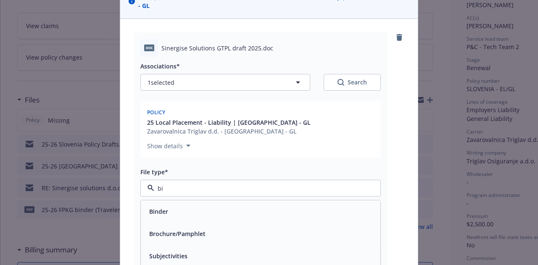
type input "bin"
click at [280, 212] on div "Binder" at bounding box center [261, 211] width 240 height 22
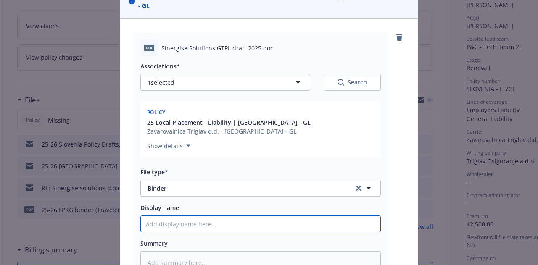
click at [289, 216] on input "Display name" at bounding box center [261, 224] width 240 height 16
type textarea "x"
type input "2"
type textarea "x"
type input "25"
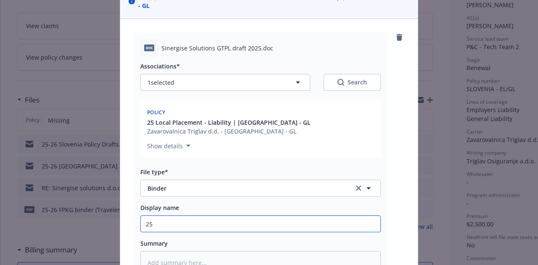
type textarea "x"
type input "25-"
type textarea "x"
type input "25-2"
type textarea "x"
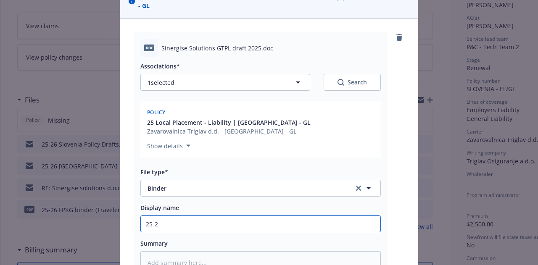
type input "25-26"
type textarea "x"
type input "25-26"
type textarea "x"
type input "25-26 GL"
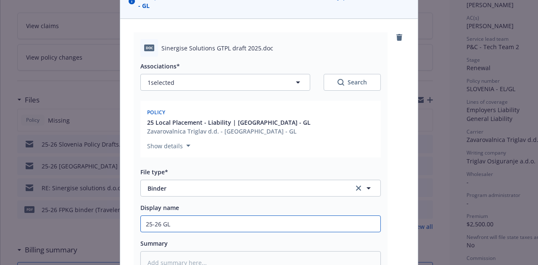
type textarea "x"
type input "25-26 GL/"
type textarea "x"
type input "25-26 GL/EL"
type textarea "x"
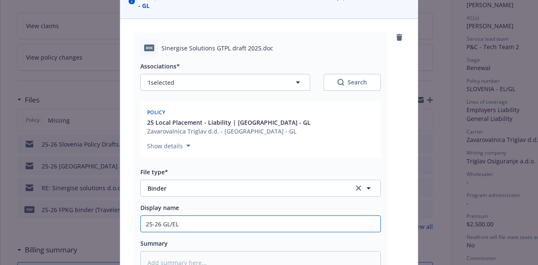
type input "25-26 GL/E"
type textarea "x"
type input "25-26 GL/"
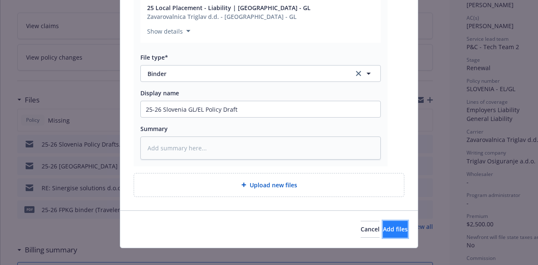
click at [396, 221] on button "Add files" at bounding box center [395, 229] width 25 height 17
